Goal: Task Accomplishment & Management: Manage account settings

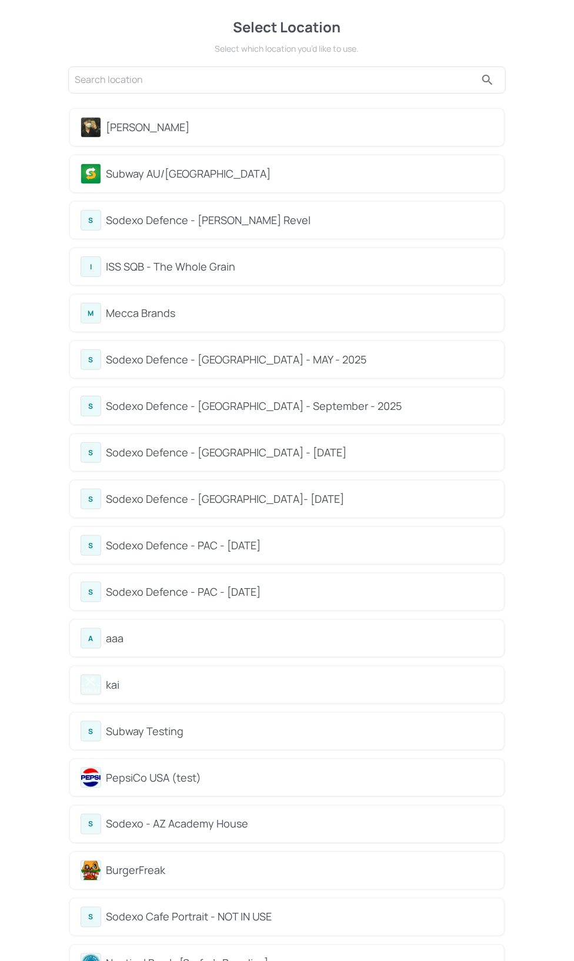
click at [170, 119] on div "[PERSON_NAME]" at bounding box center [299, 127] width 387 height 16
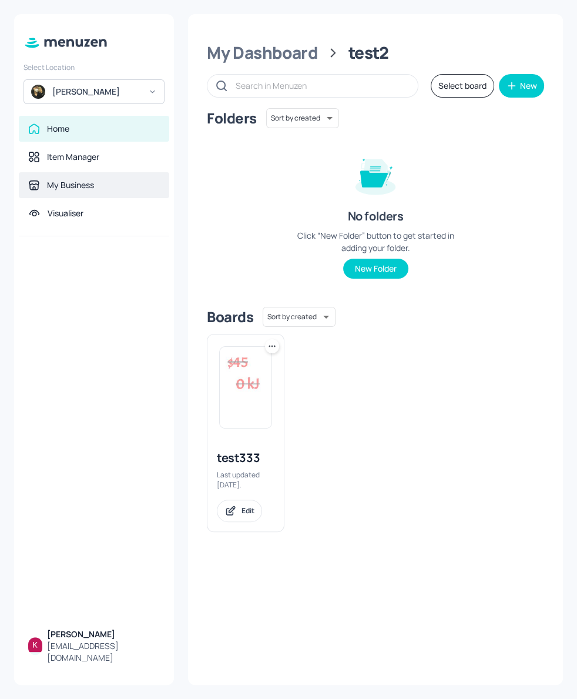
click at [85, 178] on div "My Business" at bounding box center [94, 185] width 151 height 26
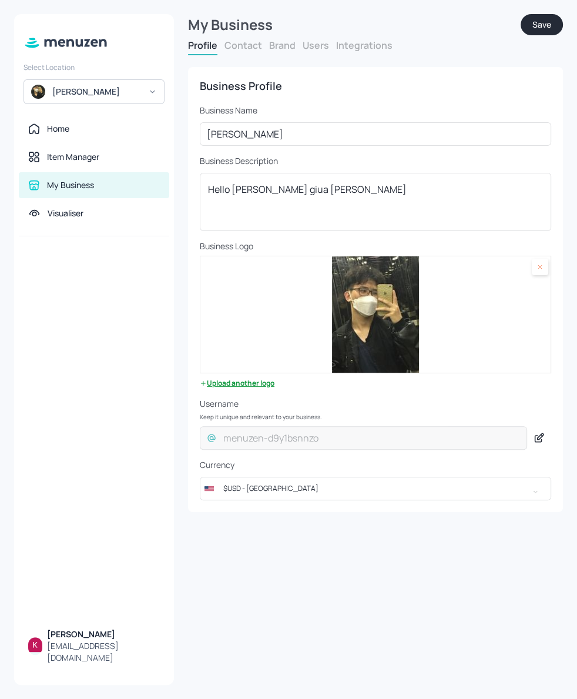
click at [246, 41] on button "Contact" at bounding box center [244, 45] width 38 height 13
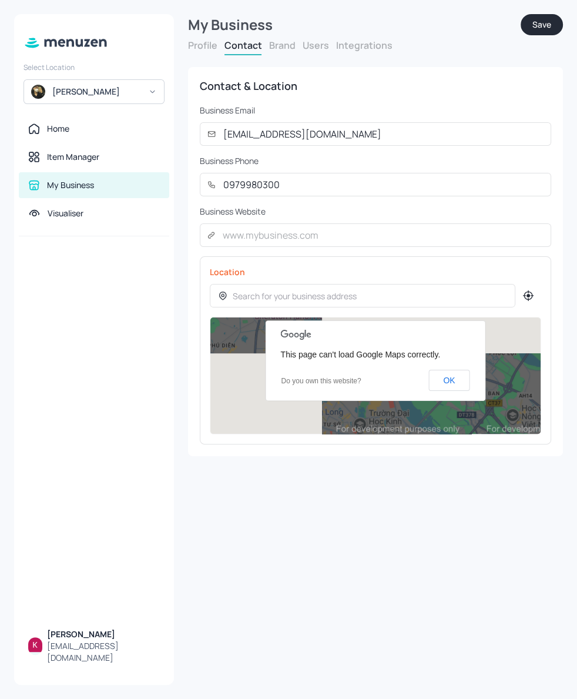
click at [325, 46] on button "Users" at bounding box center [316, 45] width 26 height 13
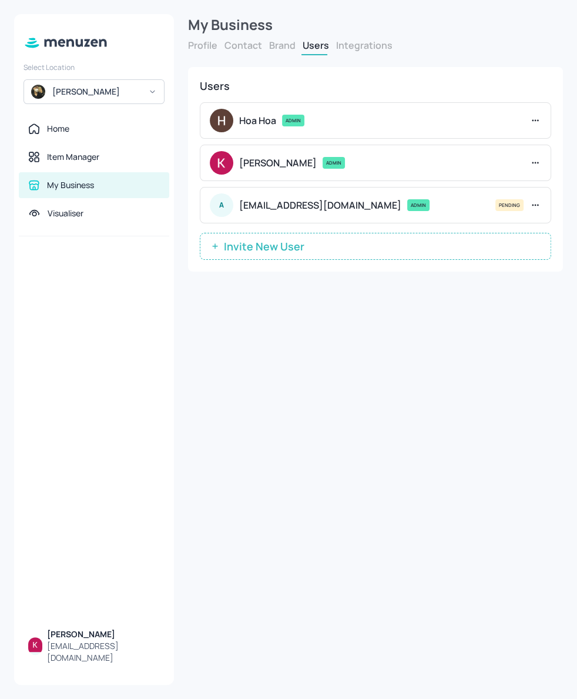
click at [539, 202] on icon at bounding box center [536, 205] width 12 height 12
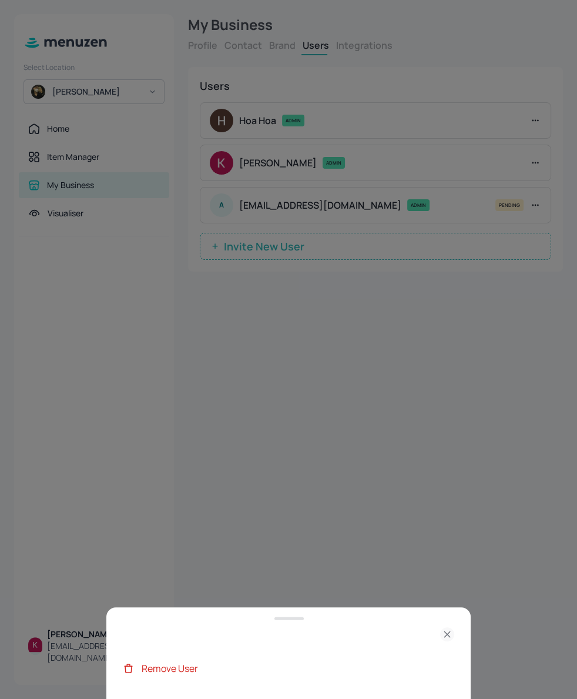
click at [193, 670] on div "Remove User" at bounding box center [298, 669] width 313 height 14
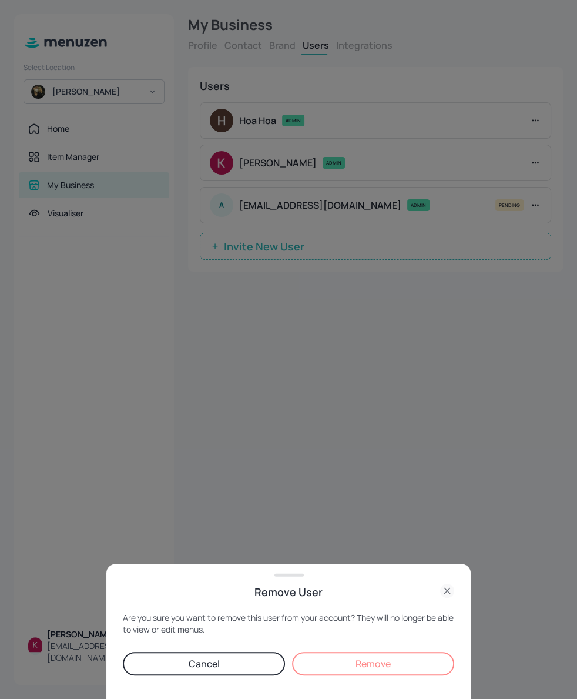
click at [392, 675] on button "Remove" at bounding box center [373, 664] width 162 height 24
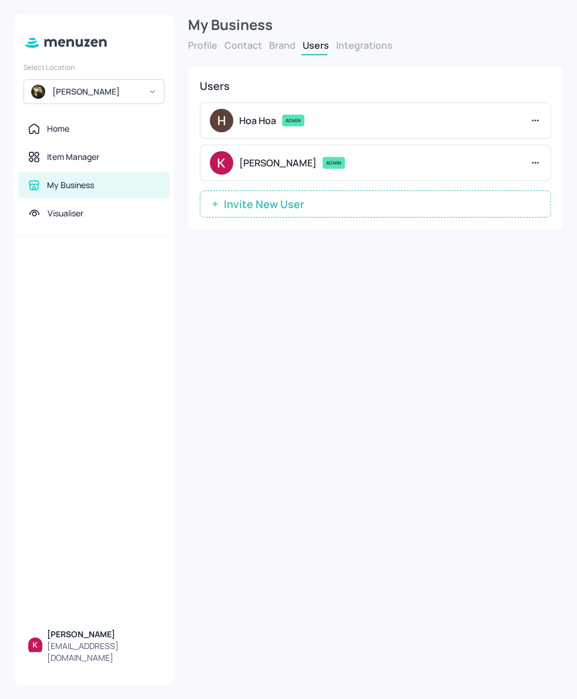
click at [242, 207] on span "Invite New User" at bounding box center [264, 204] width 92 height 12
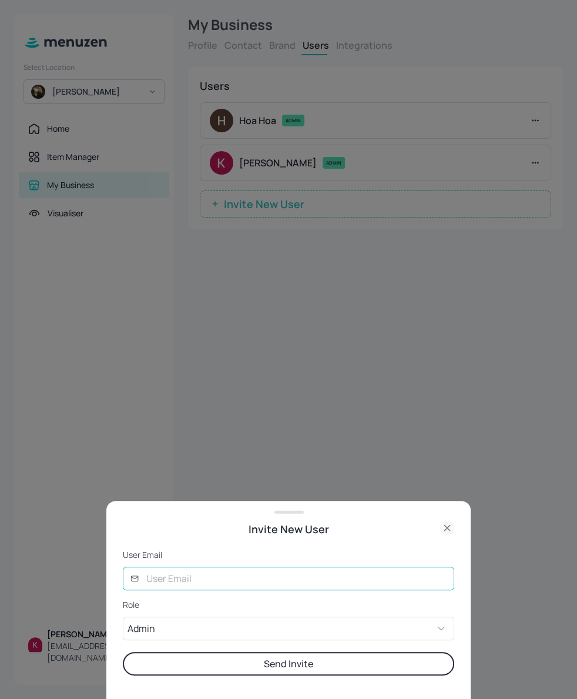
click at [202, 582] on input "text" at bounding box center [296, 579] width 315 height 24
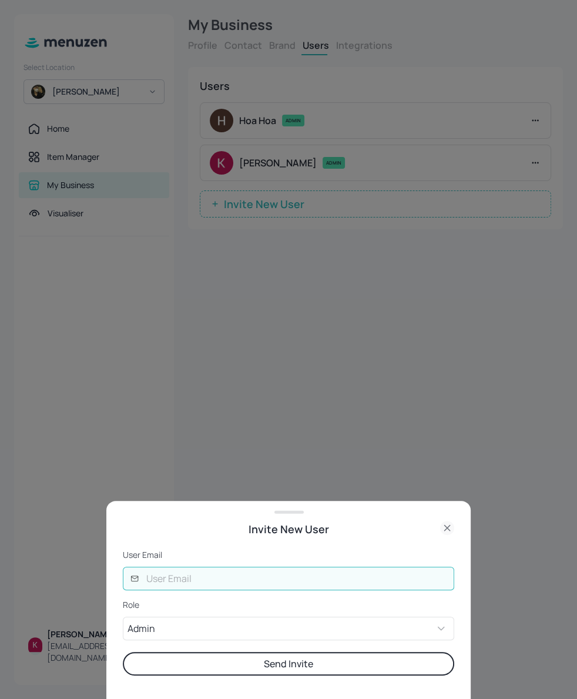
type input "[EMAIL_ADDRESS][DOMAIN_NAME]"
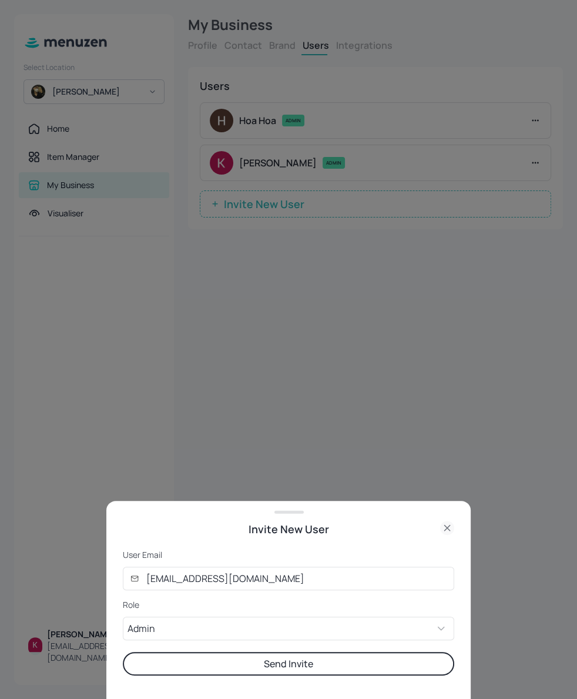
click at [232, 662] on button "Send Invite" at bounding box center [289, 664] width 332 height 24
